Goal: Task Accomplishment & Management: Complete application form

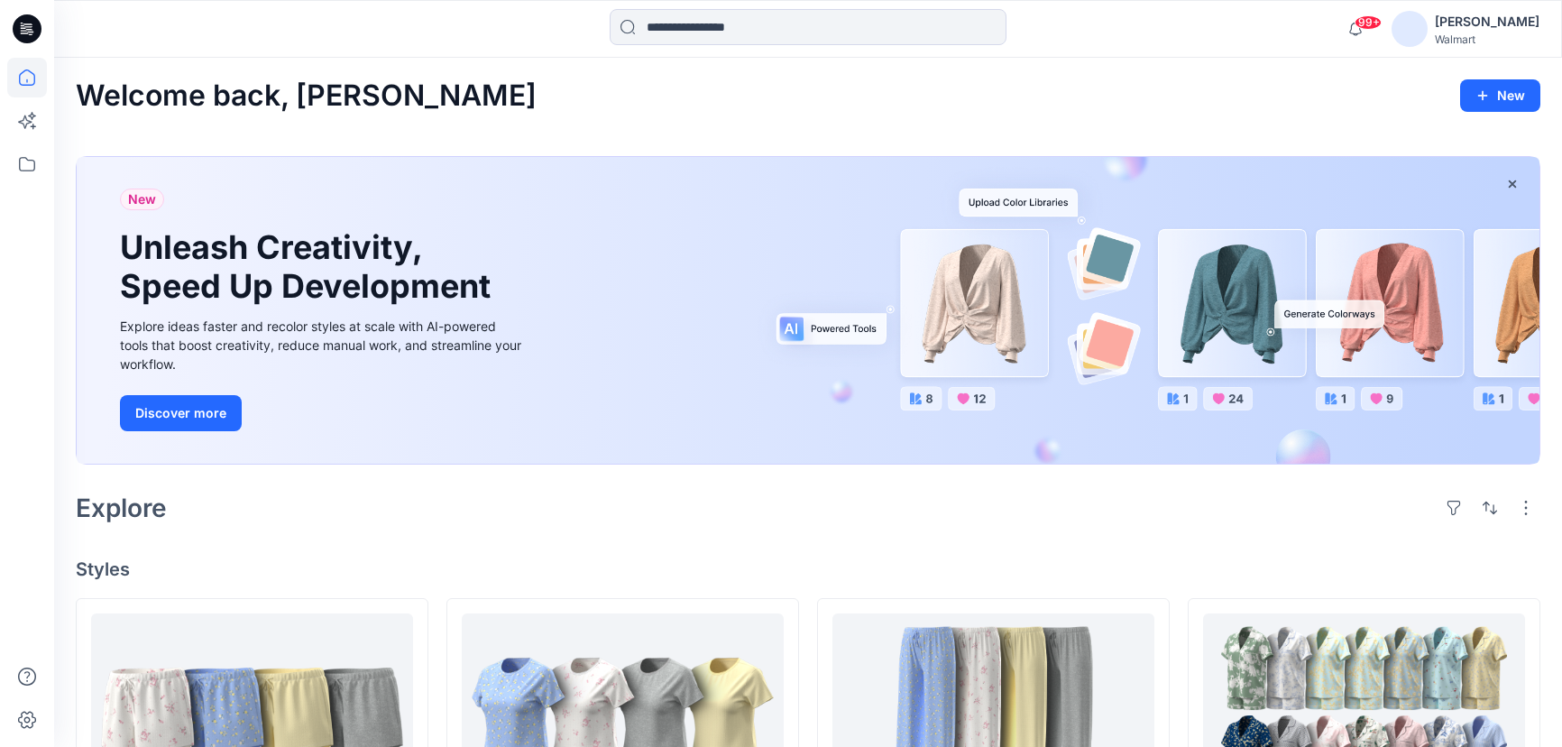
scroll to position [1420, 0]
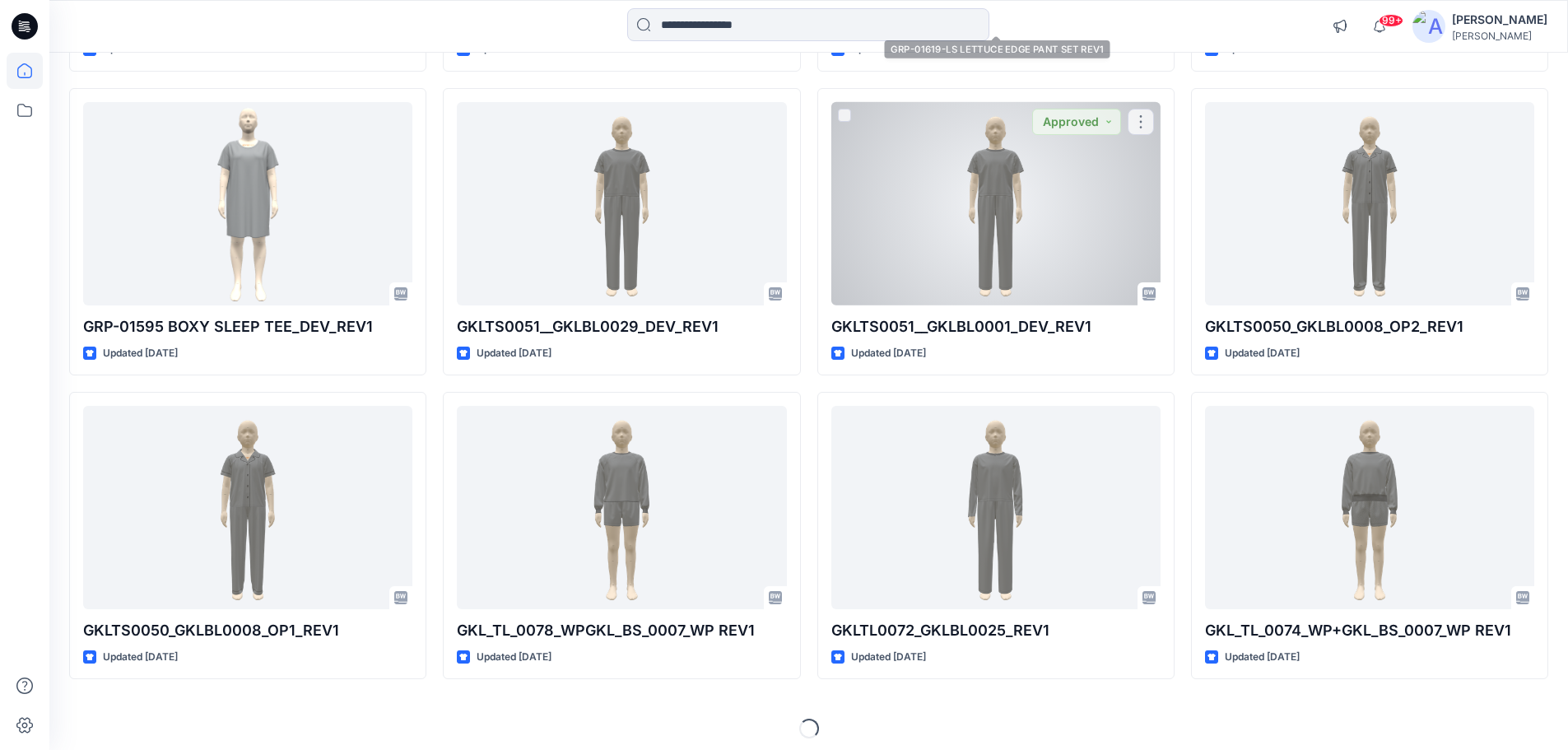
scroll to position [2277, 0]
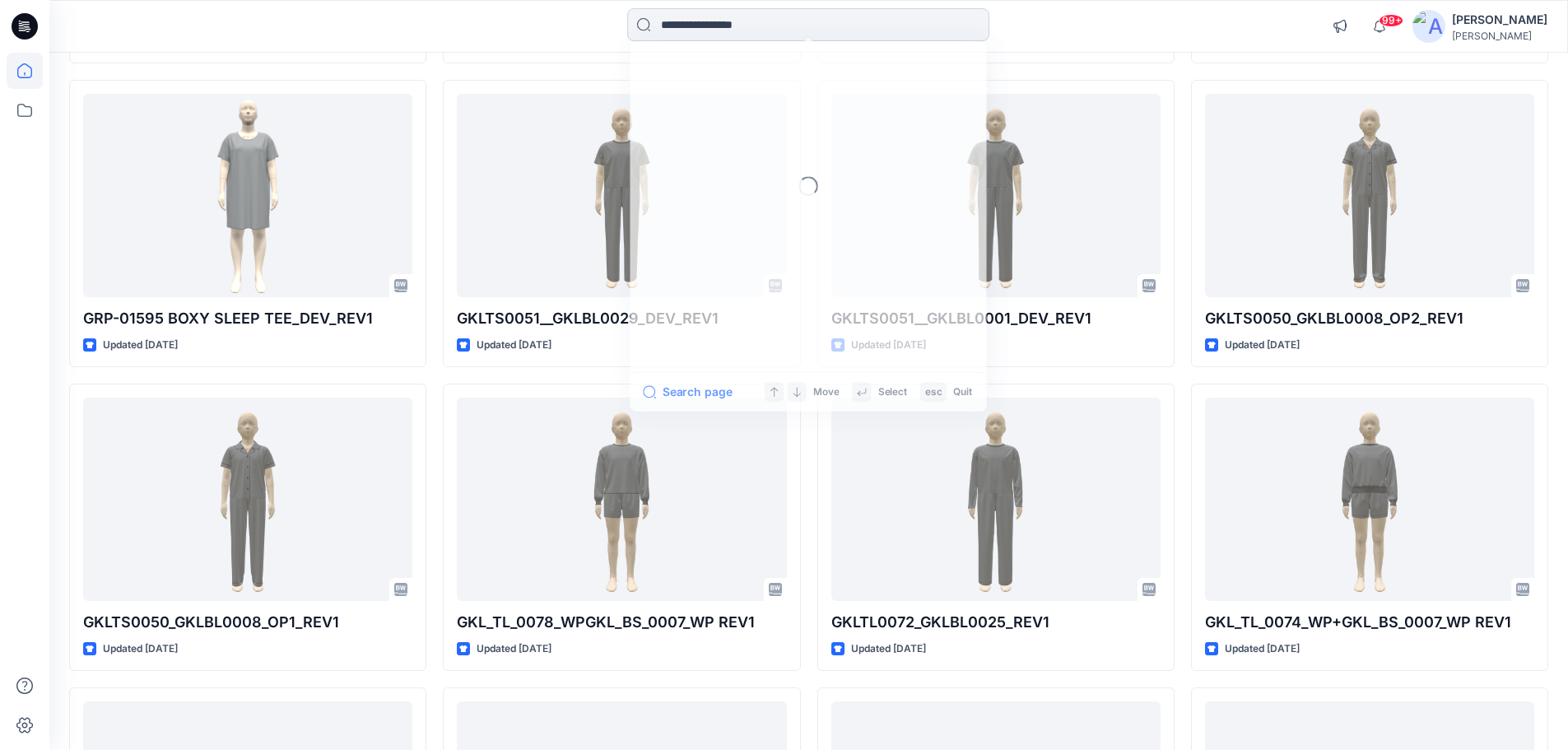
click at [738, 27] on input at bounding box center [808, 25] width 362 height 33
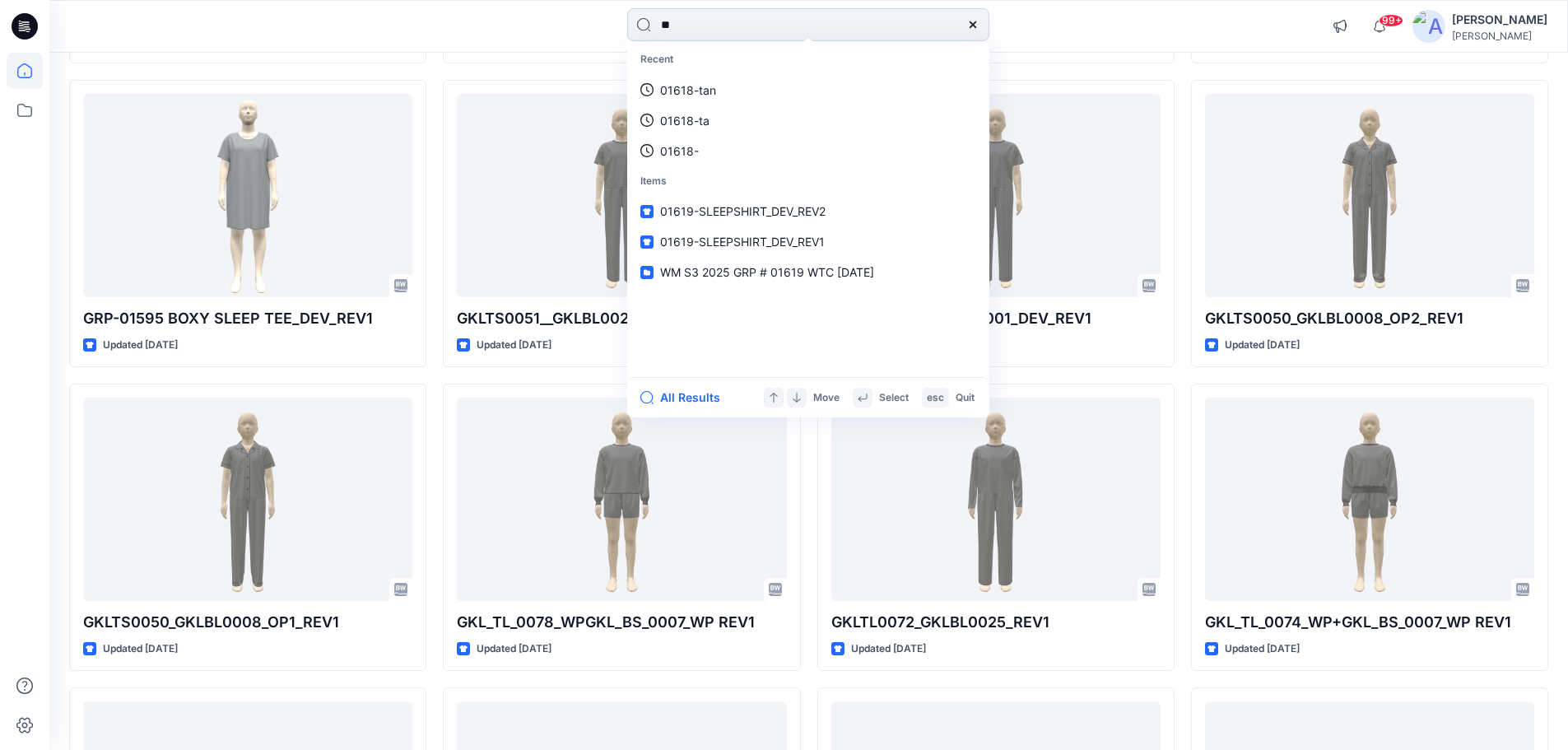
click at [731, 36] on input "**" at bounding box center [808, 25] width 362 height 33
type input "*"
click at [687, 21] on input at bounding box center [808, 25] width 362 height 33
click at [21, 28] on icon at bounding box center [22, 27] width 5 height 1
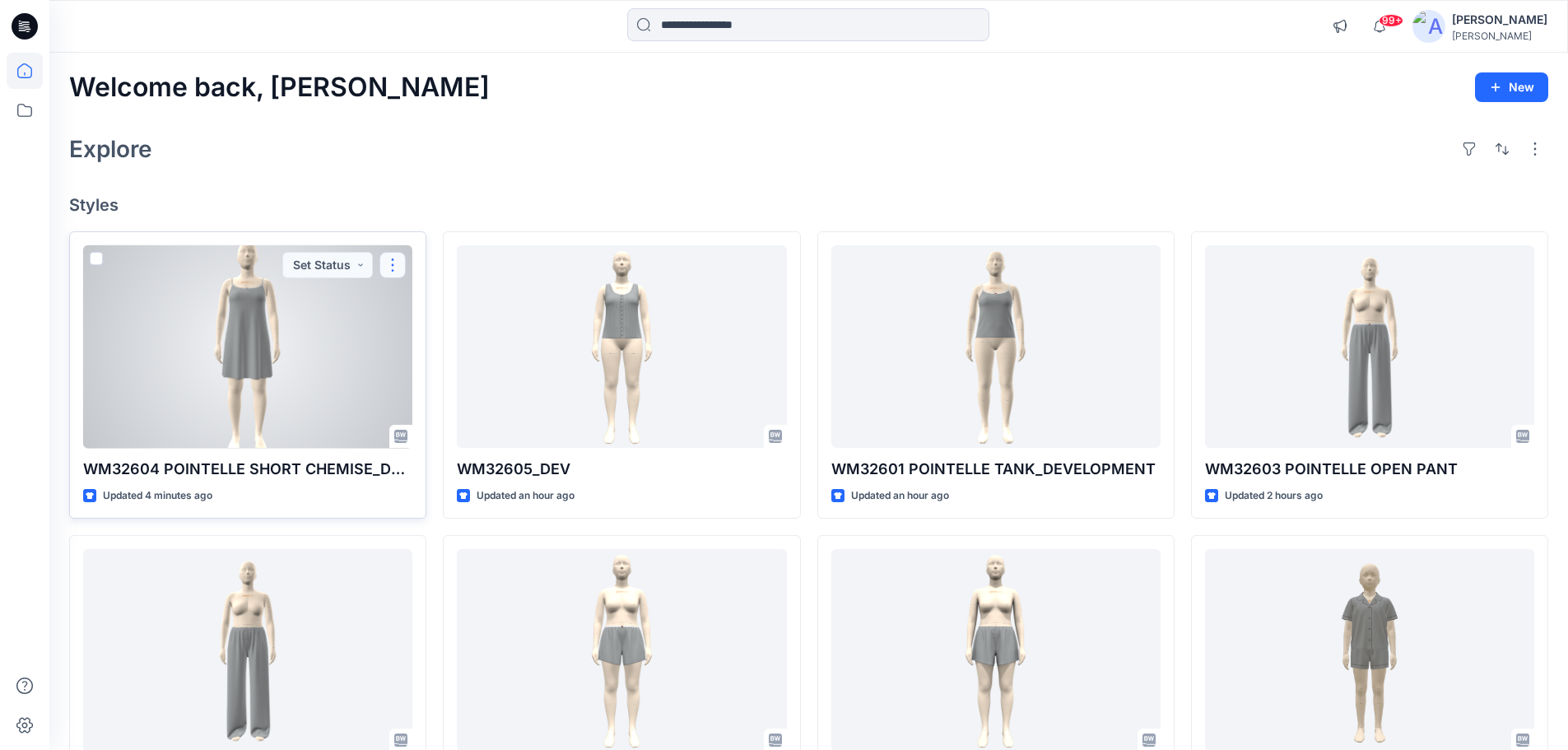
click at [392, 272] on button "button" at bounding box center [392, 265] width 26 height 26
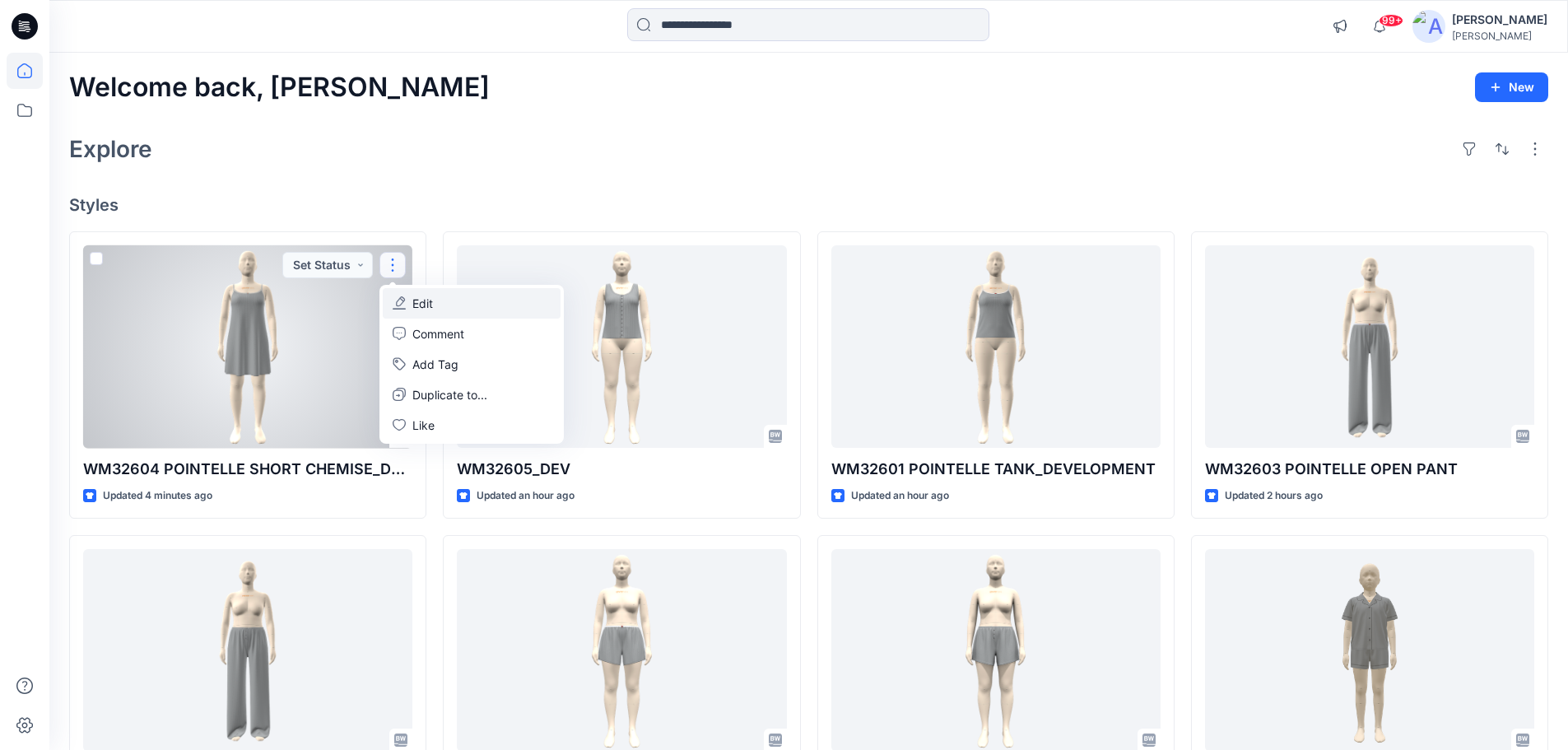
click at [429, 297] on p "Edit" at bounding box center [423, 303] width 21 height 17
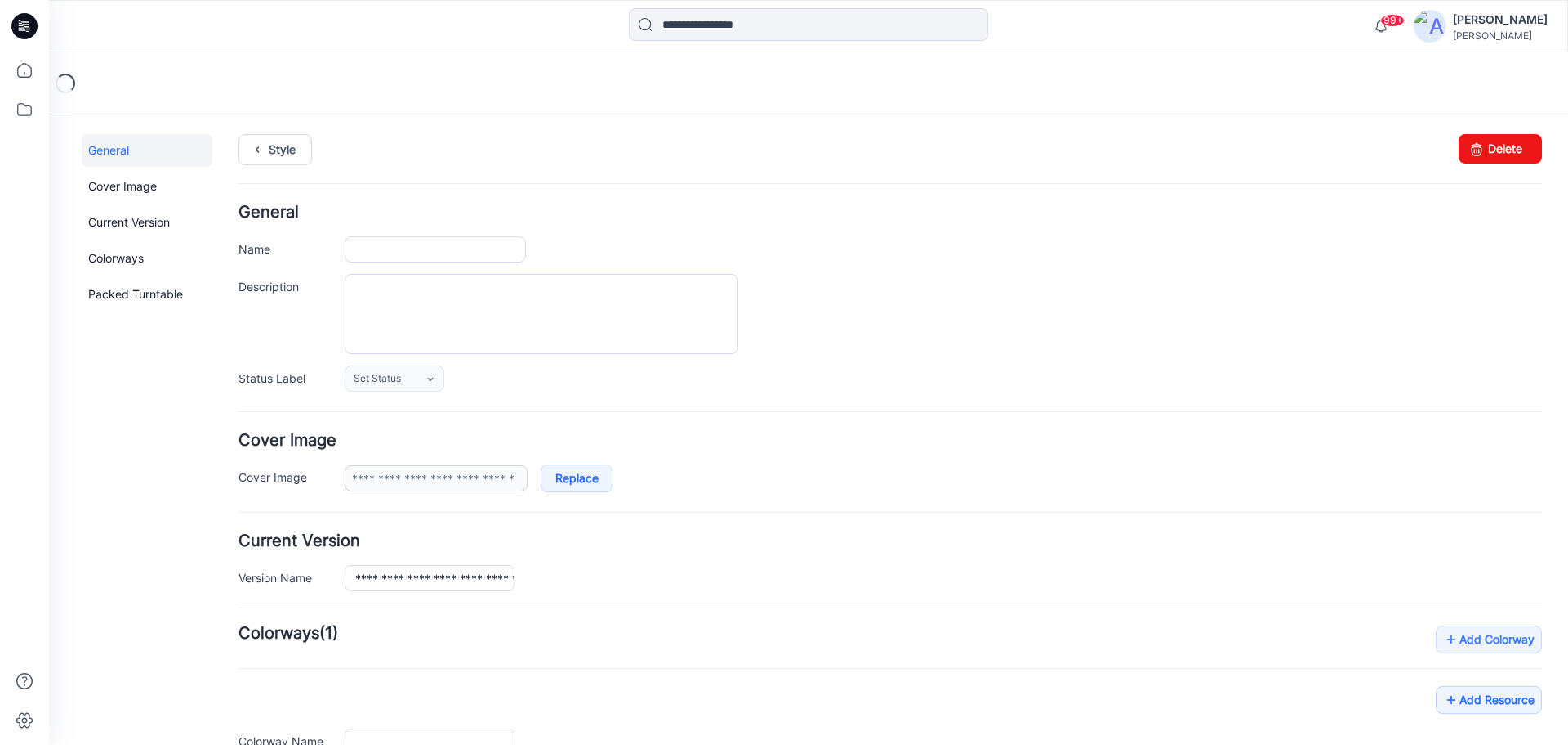
type input "**********"
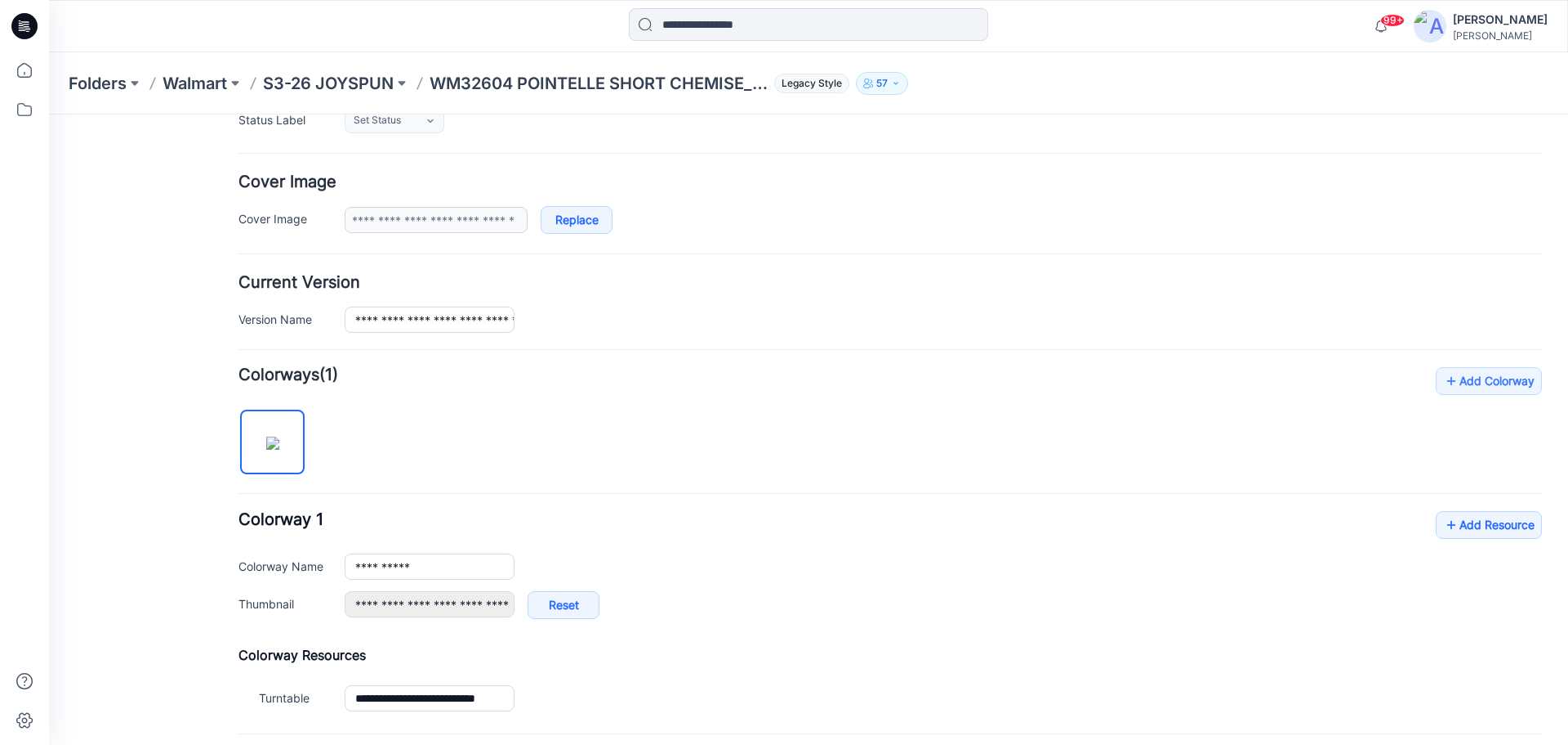
scroll to position [409, 0]
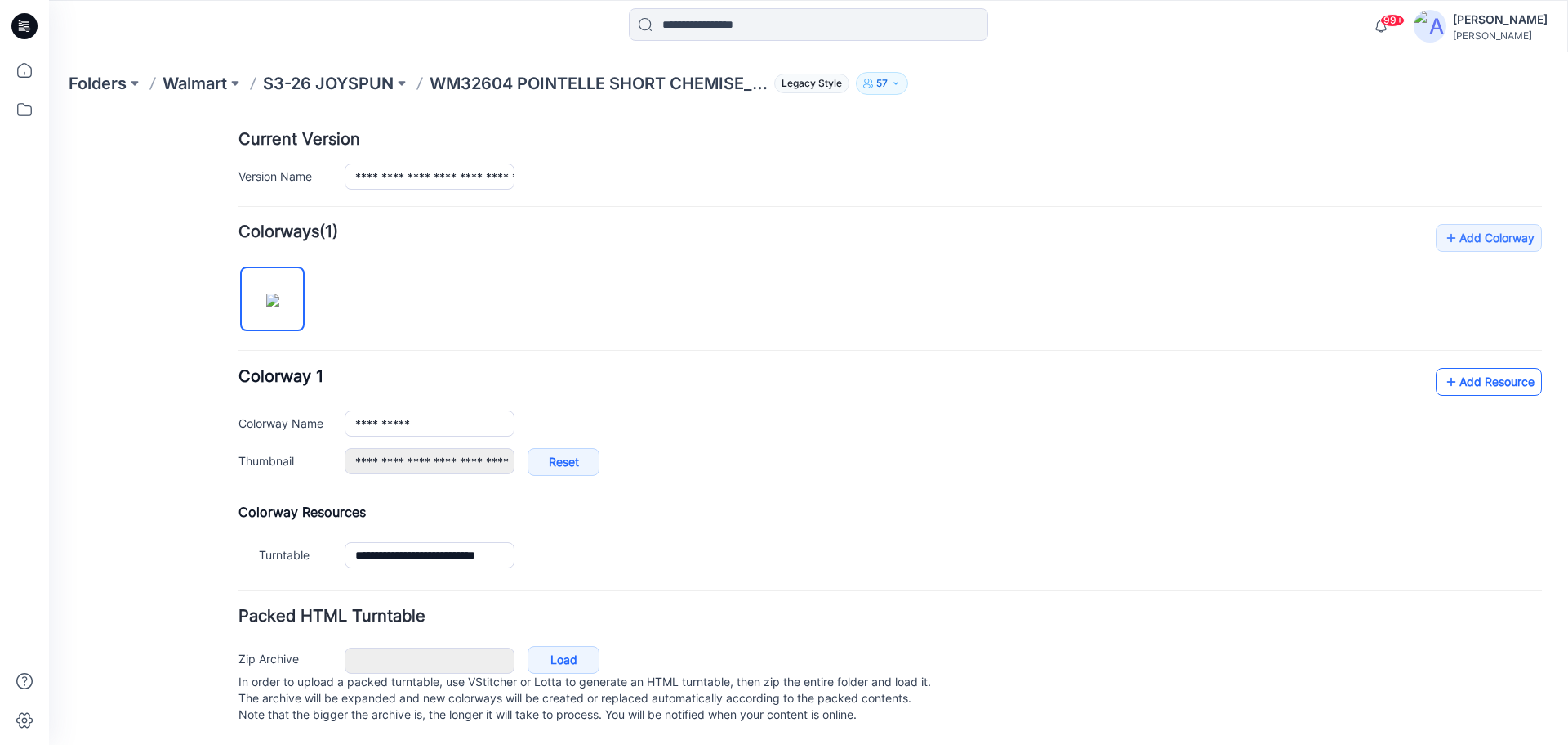
click at [1467, 379] on link "Add Resource" at bounding box center [1488, 382] width 106 height 28
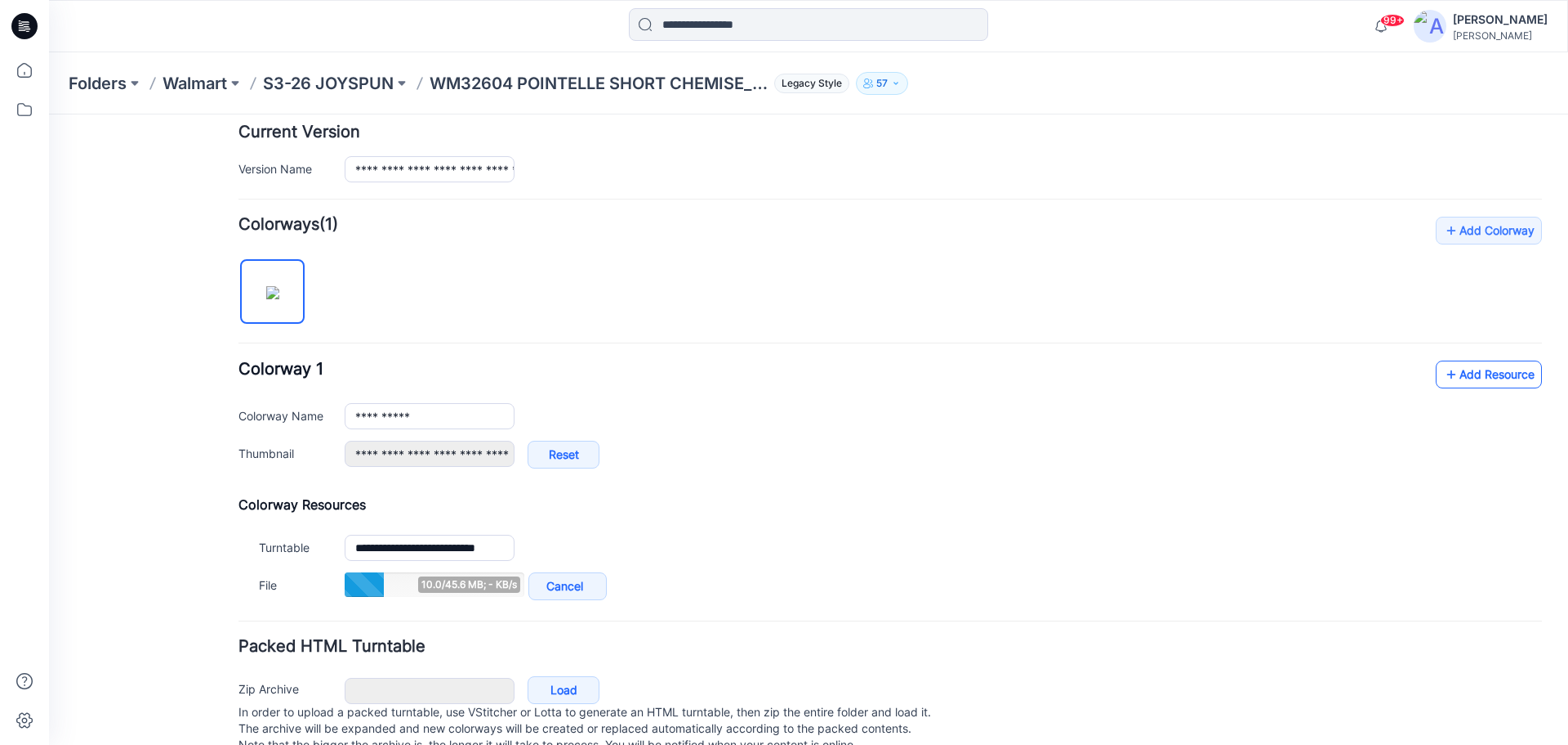
click at [1443, 379] on icon at bounding box center [1451, 374] width 16 height 26
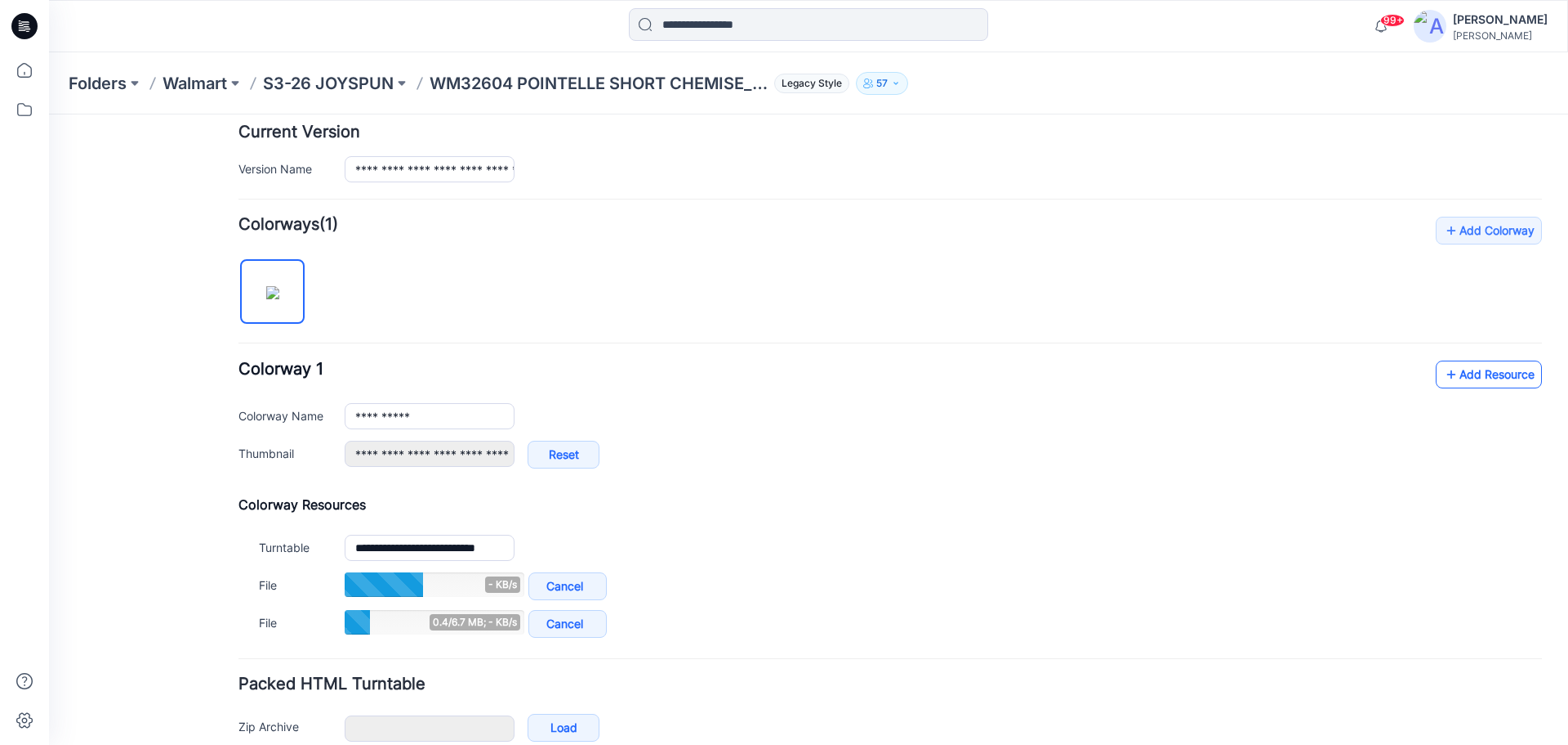
click at [1445, 377] on link "Add Resource" at bounding box center [1488, 374] width 106 height 28
click at [1443, 377] on icon at bounding box center [1451, 374] width 16 height 26
click at [1467, 377] on link "Add Resource" at bounding box center [1488, 374] width 106 height 28
click at [1462, 376] on link "Add Resource" at bounding box center [1488, 374] width 106 height 28
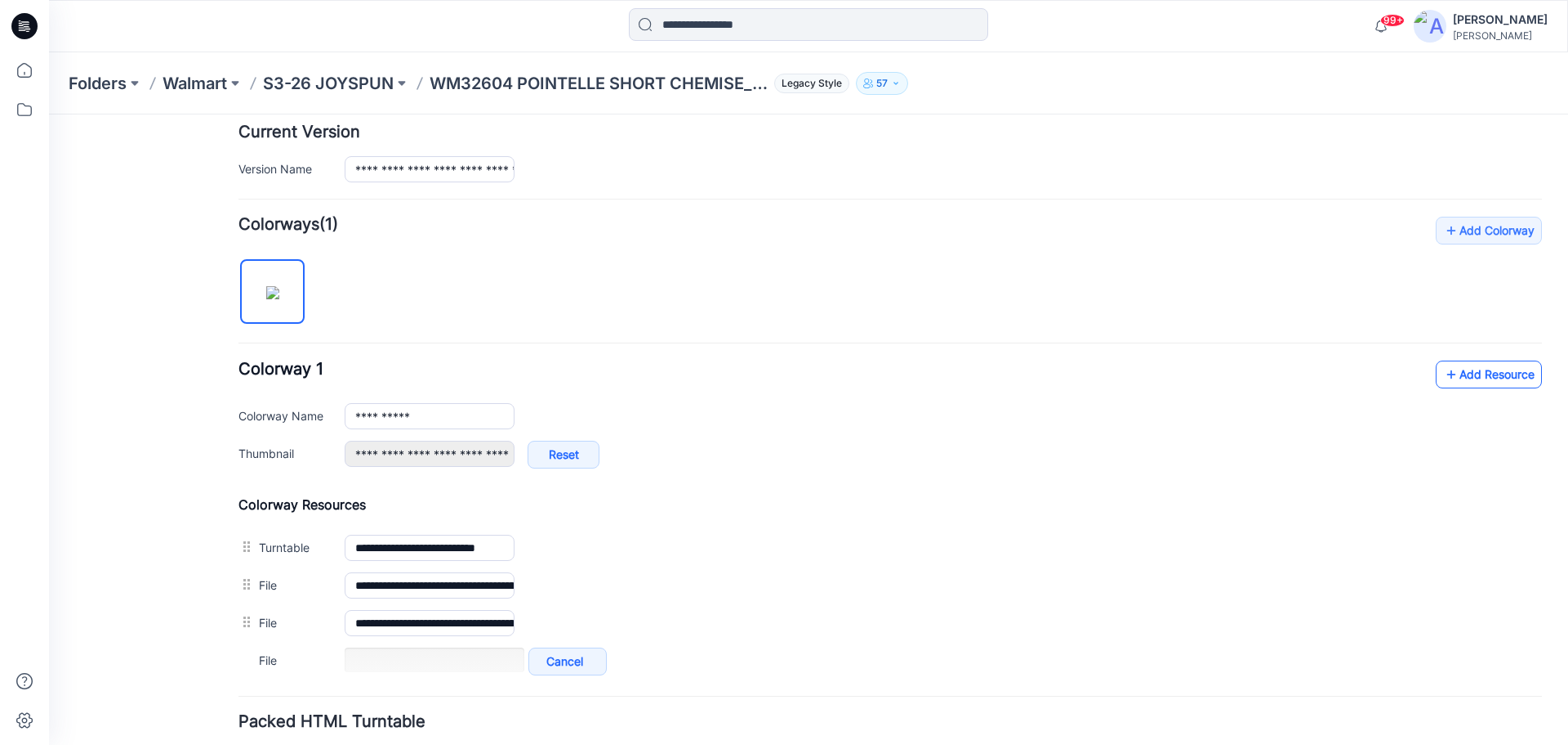
click at [1457, 382] on link "Add Resource" at bounding box center [1488, 374] width 106 height 28
click at [1458, 374] on link "Add Resource" at bounding box center [1488, 374] width 106 height 28
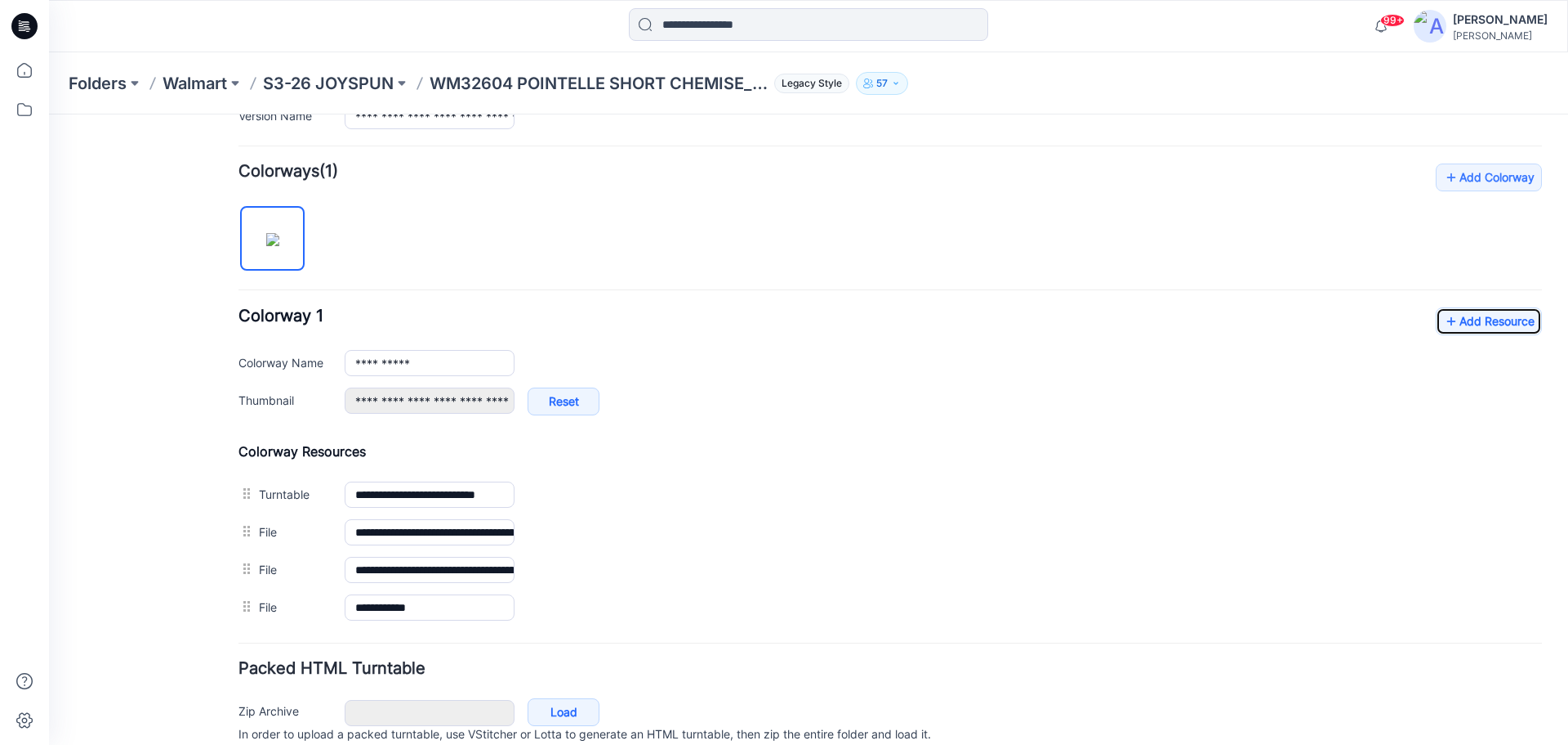
scroll to position [490, 0]
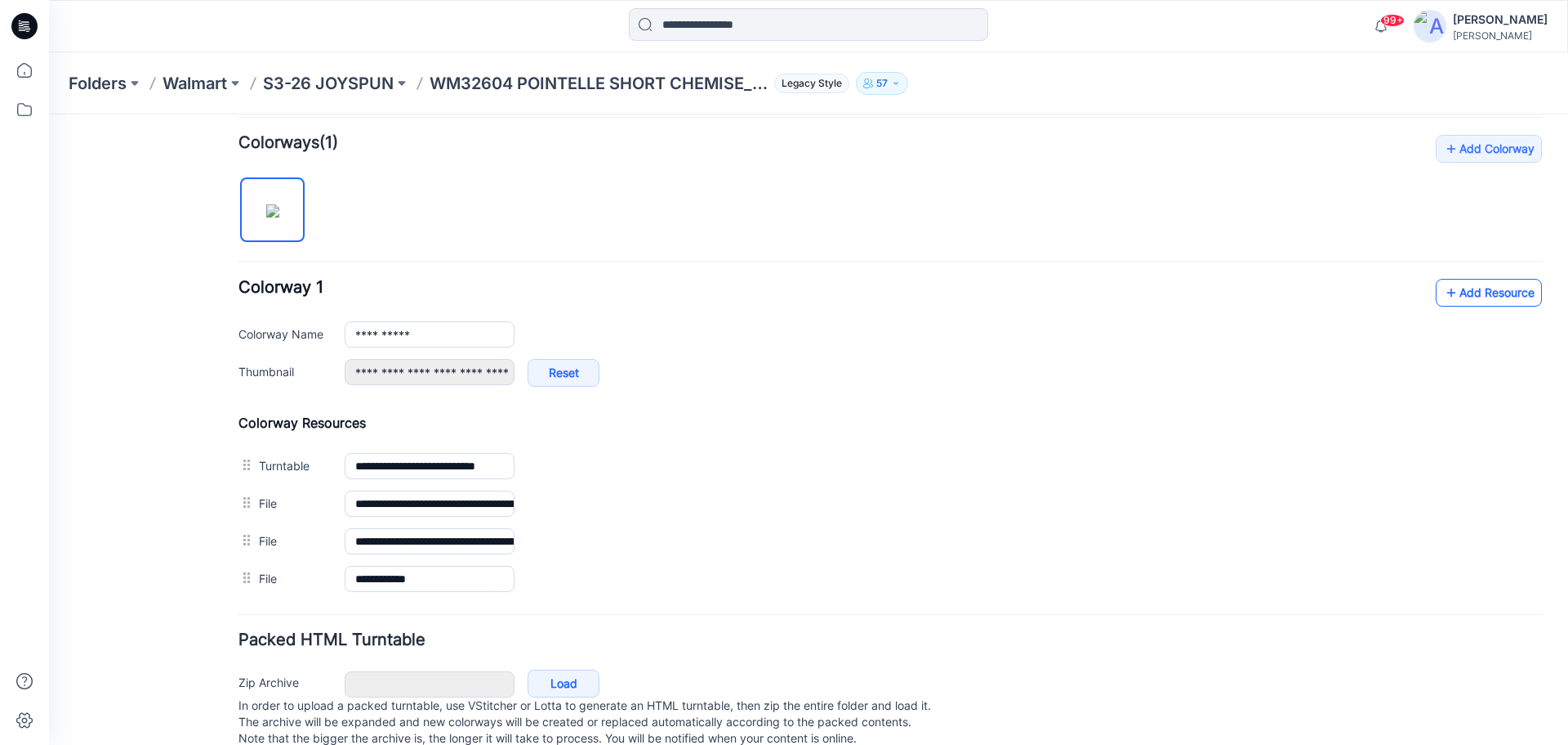
click at [1443, 302] on icon at bounding box center [1451, 292] width 16 height 26
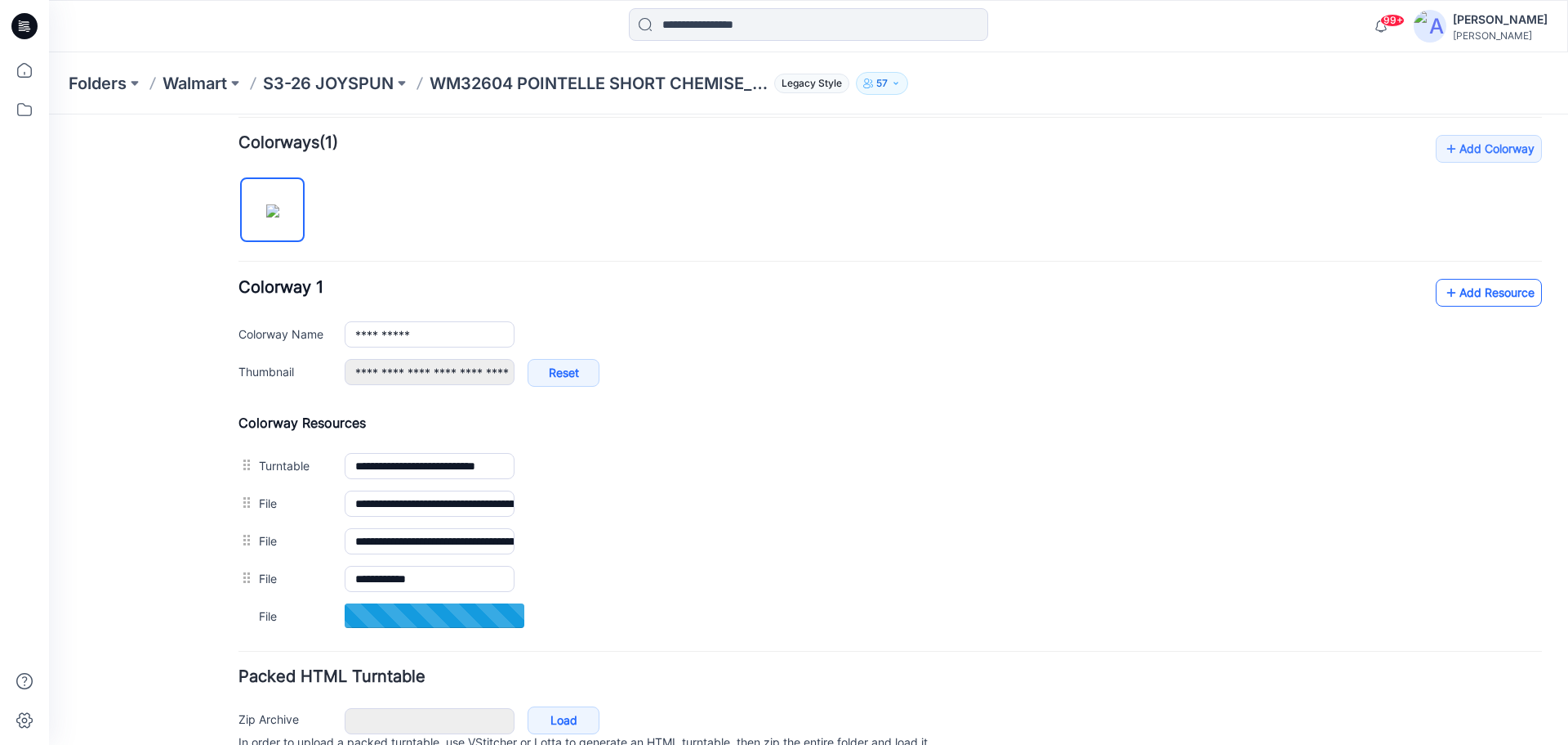
click at [1478, 295] on link "Add Resource" at bounding box center [1488, 293] width 106 height 28
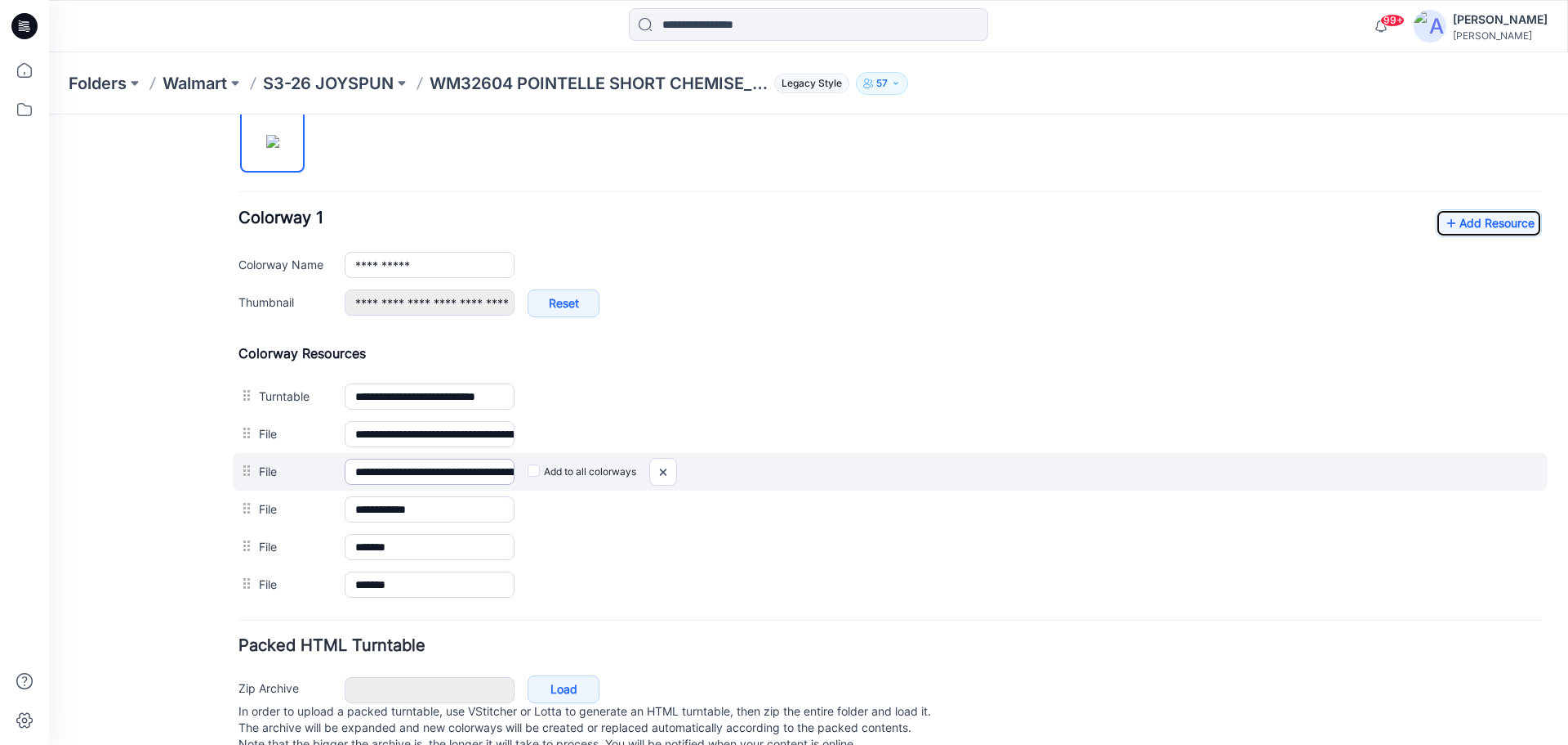
scroll to position [524, 0]
